Goal: Navigation & Orientation: Find specific page/section

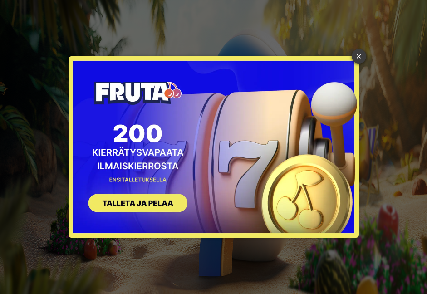
click at [356, 57] on link "×" at bounding box center [358, 56] width 15 height 15
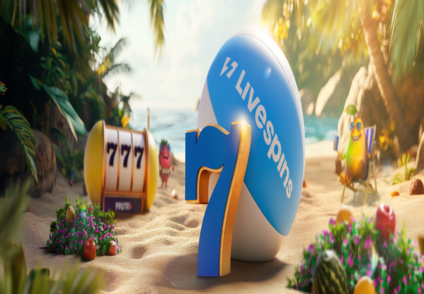
click at [48, 37] on span "Kirjaudu" at bounding box center [36, 40] width 22 height 7
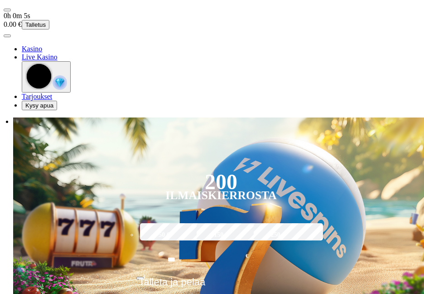
click at [67, 90] on img "button" at bounding box center [60, 82] width 15 height 15
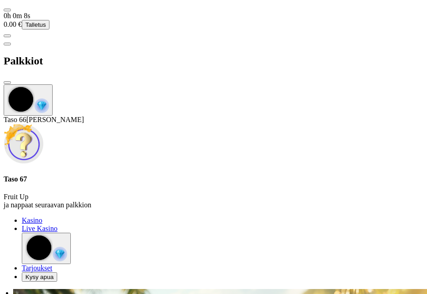
click at [104, 193] on p "Fruit Up ja nappaat seuraavan palkkion" at bounding box center [213, 201] width 419 height 16
click at [151, 38] on div "Palkkiot" at bounding box center [213, 61] width 419 height 47
click at [7, 83] on span "close icon" at bounding box center [7, 83] width 0 height 0
